Goal: Task Accomplishment & Management: Use online tool/utility

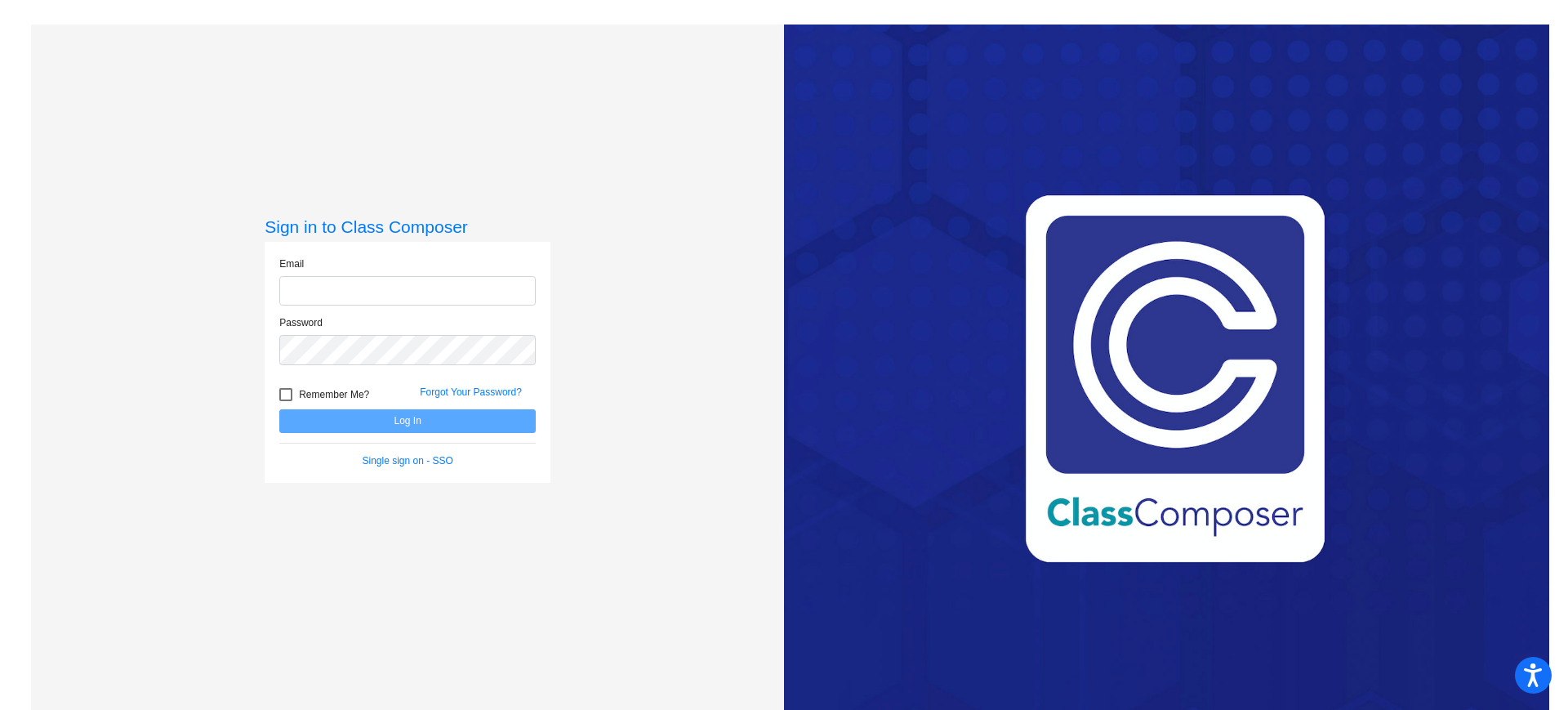
type input "[EMAIL_ADDRESS][DOMAIN_NAME]"
click at [291, 386] on label "Remember Me?" at bounding box center [324, 395] width 90 height 20
click at [286, 401] on input "Remember Me?" at bounding box center [285, 401] width 1 height 1
checkbox input "true"
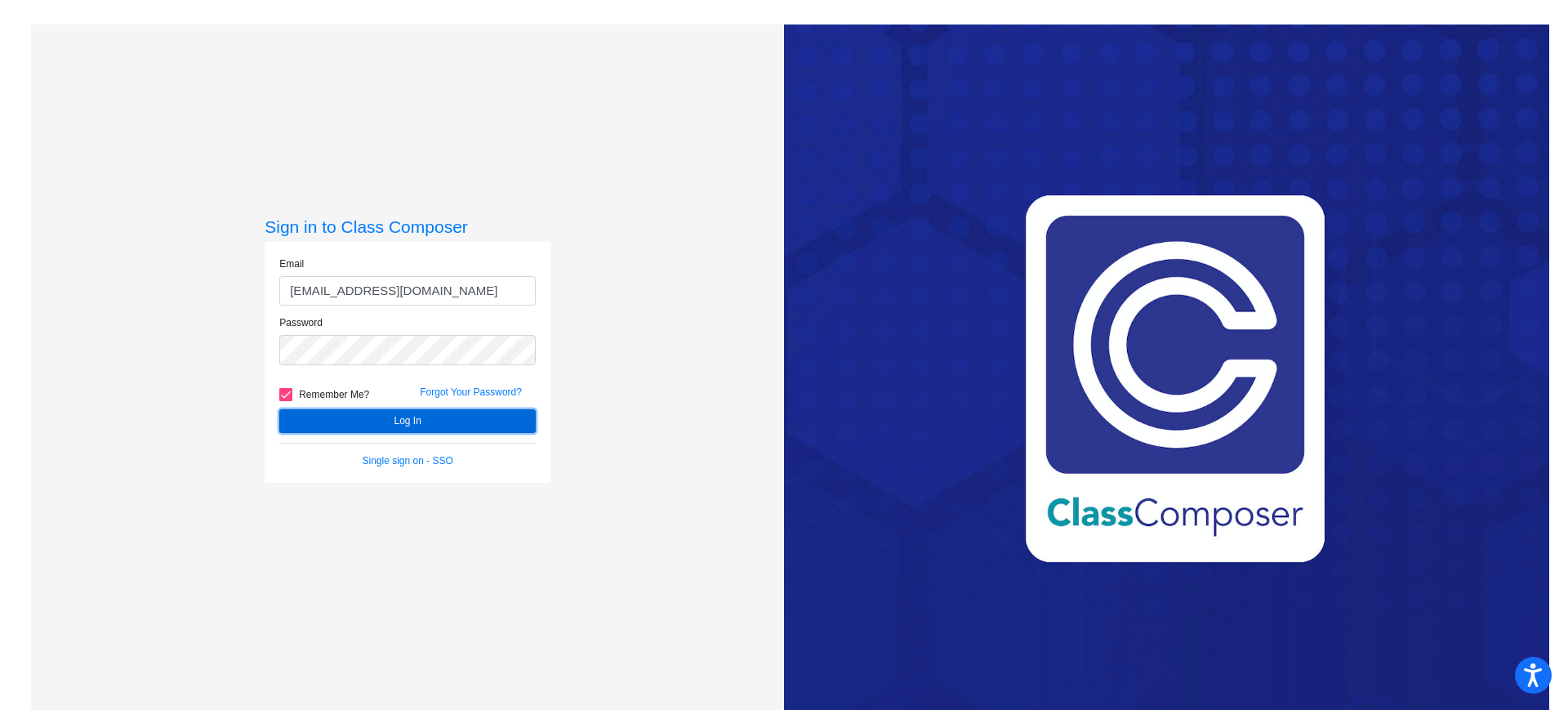
click at [306, 416] on button "Log In" at bounding box center [407, 420] width 256 height 24
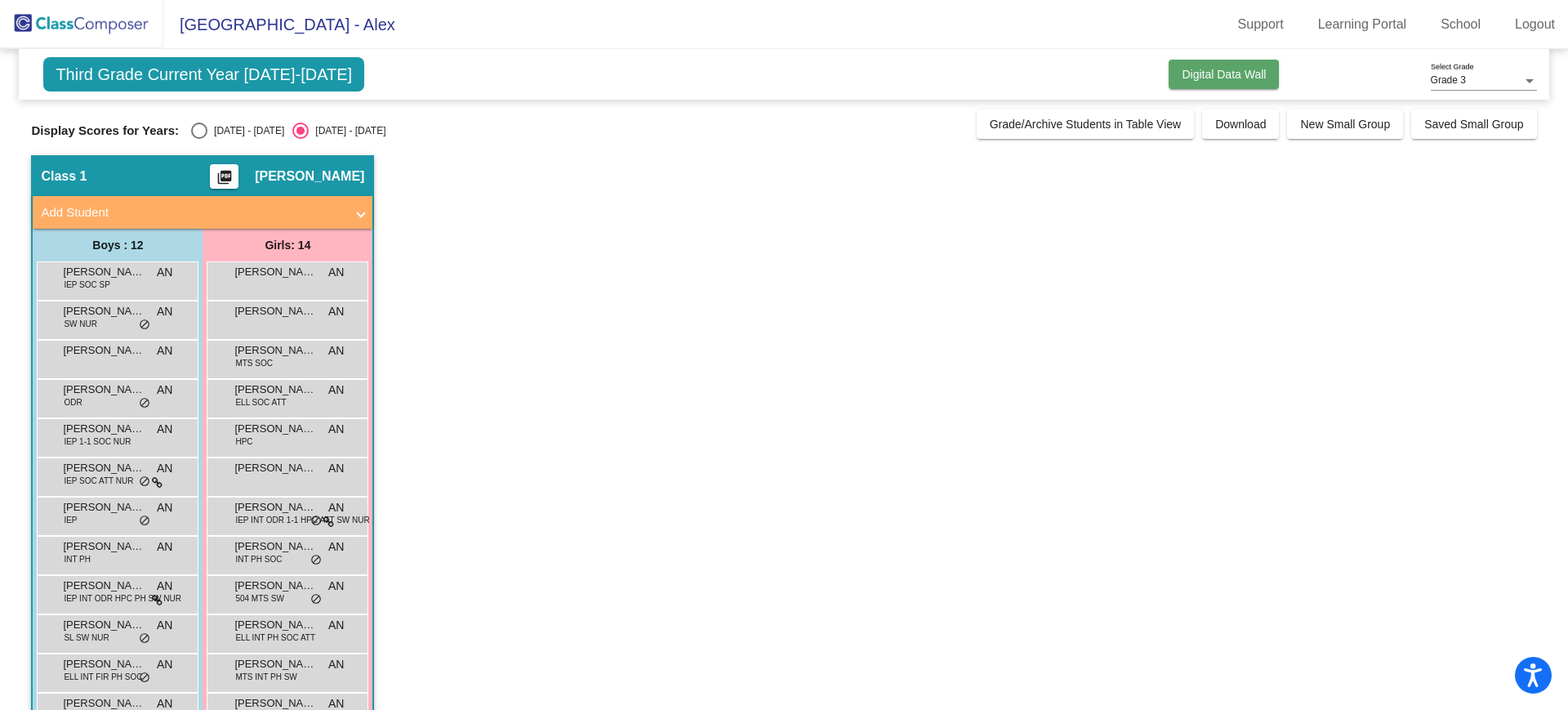
click at [1216, 69] on span "Digital Data Wall" at bounding box center [1223, 74] width 84 height 13
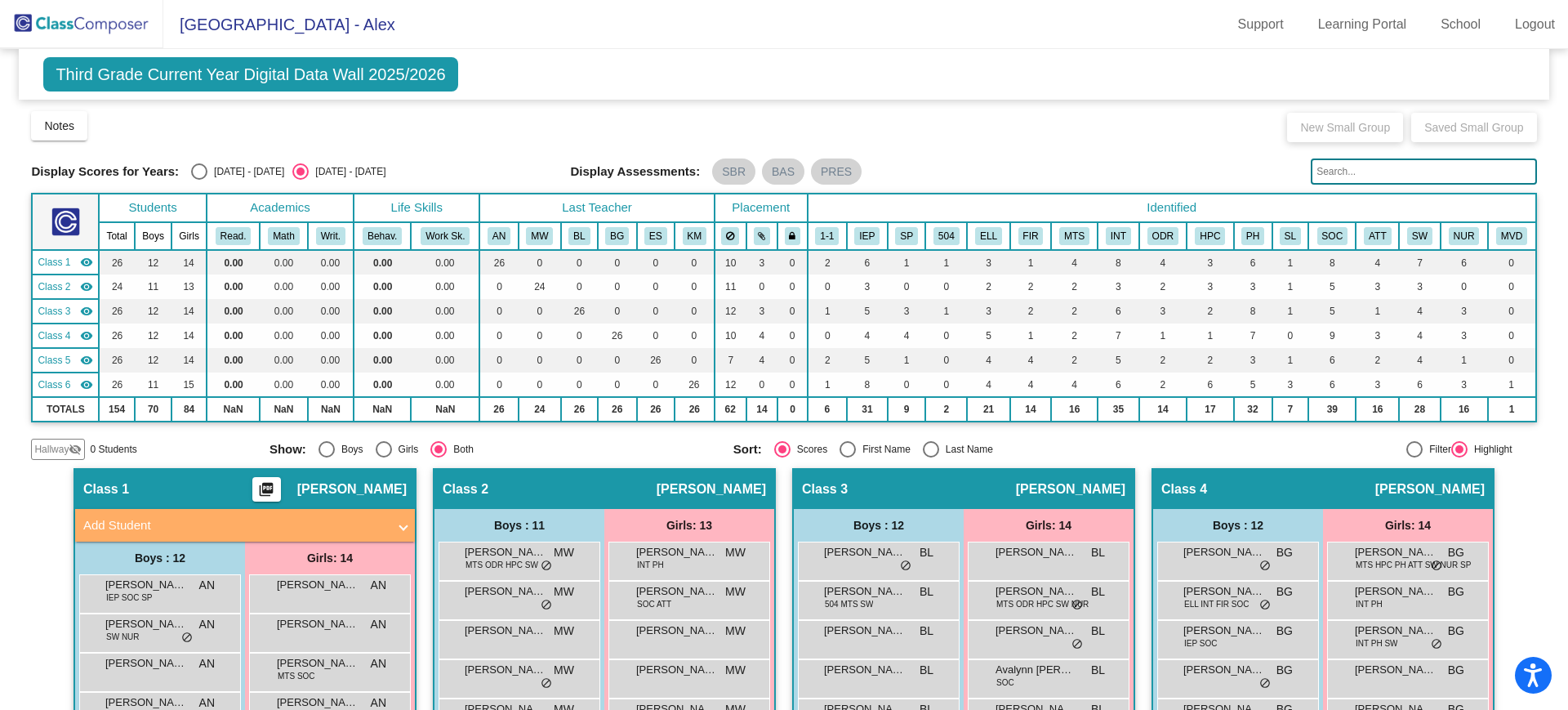
click at [207, 165] on div "Select an option" at bounding box center [199, 171] width 16 height 16
click at [199, 180] on input "[DATE] - [DATE]" at bounding box center [198, 180] width 1 height 1
radio input "true"
